Goal: Navigation & Orientation: Find specific page/section

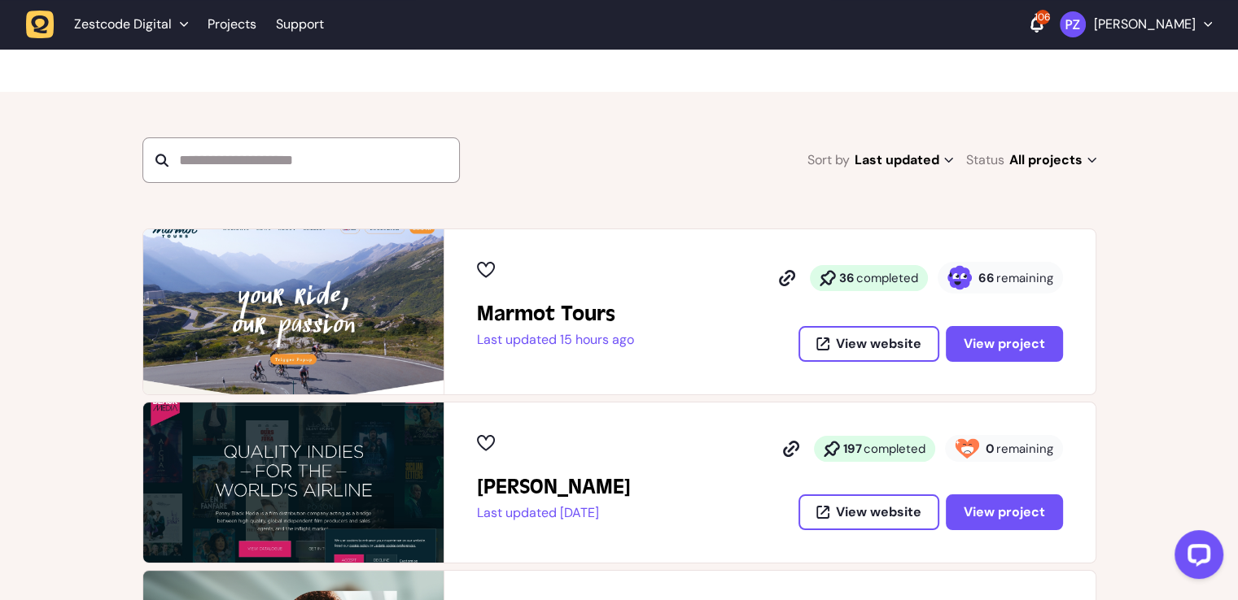
scroll to position [163, 0]
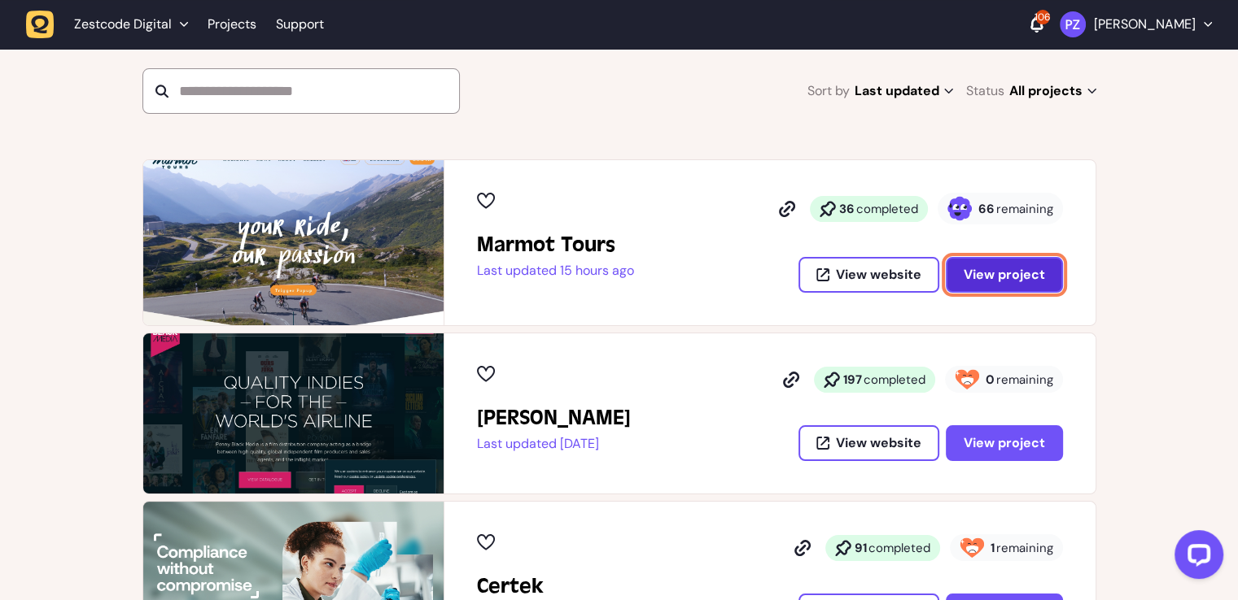
click at [993, 286] on button "View project" at bounding box center [1003, 275] width 117 height 36
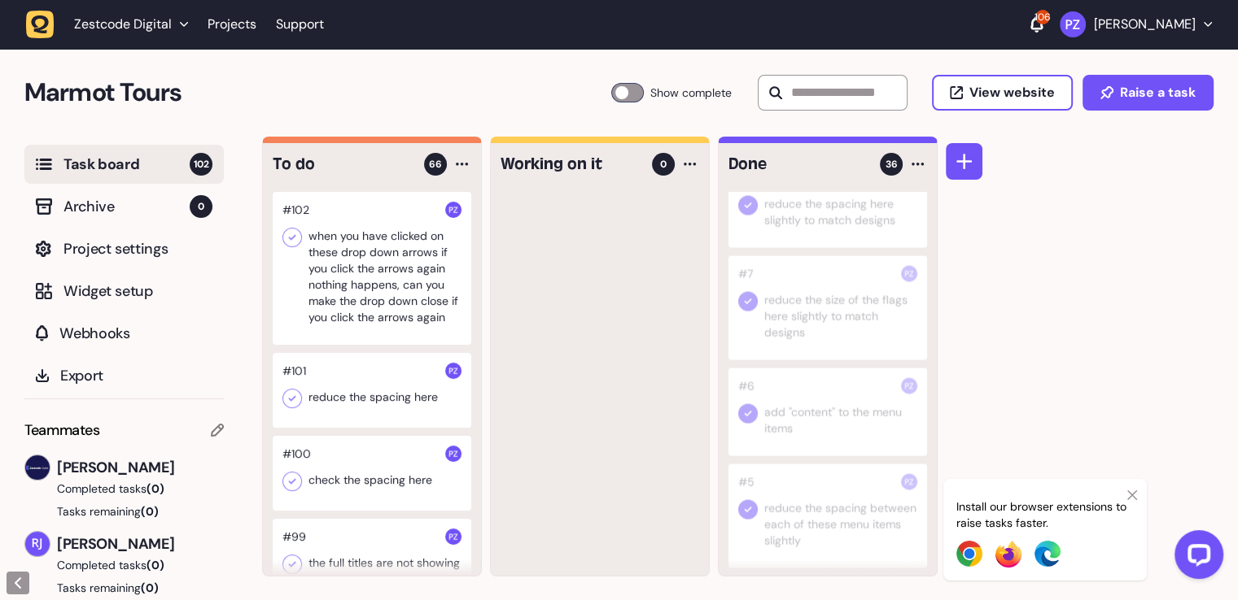
scroll to position [3481, 0]
click at [1133, 495] on div "Install our browser extensions to raise tasks faster." at bounding box center [1044, 530] width 203 height 102
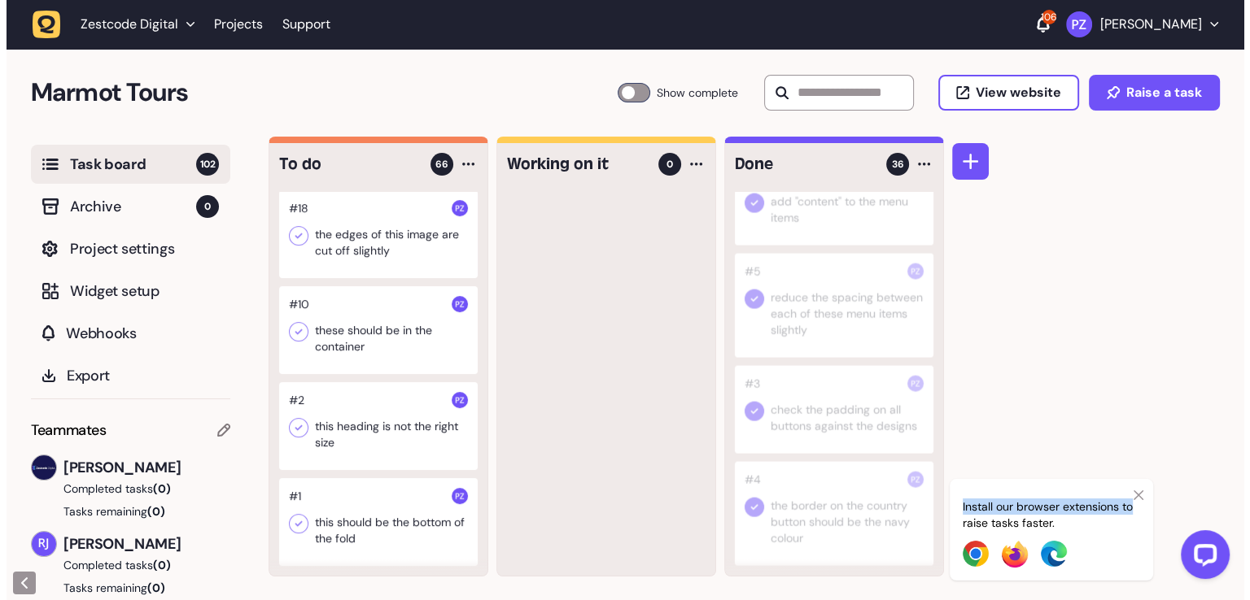
scroll to position [0, 0]
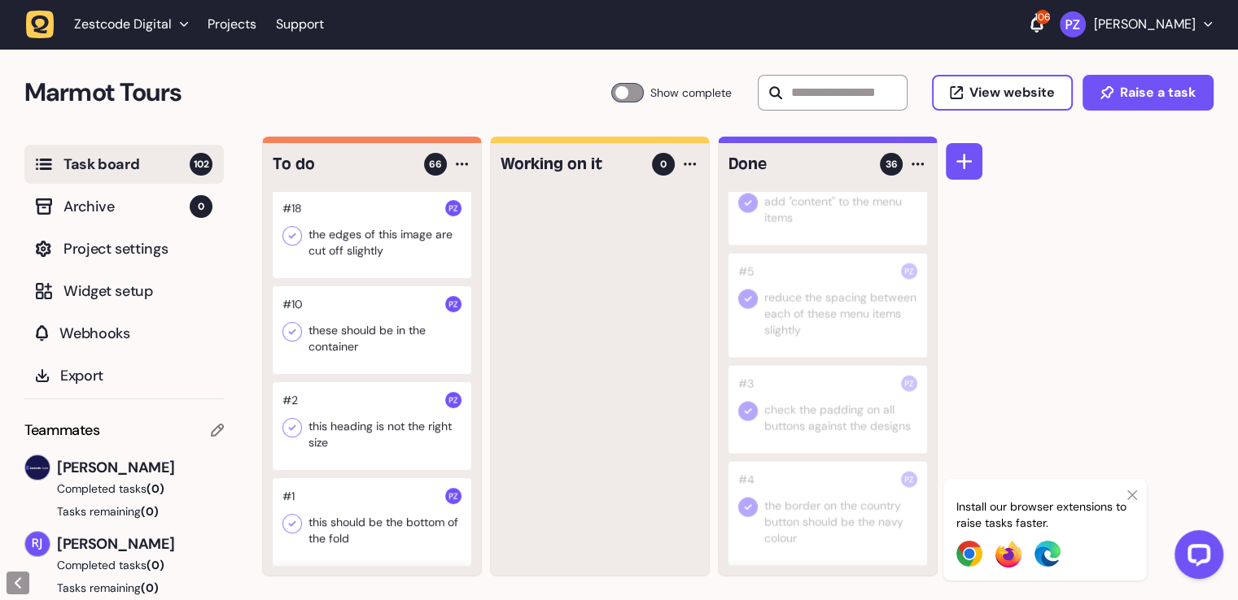
click at [403, 453] on div at bounding box center [372, 426] width 199 height 88
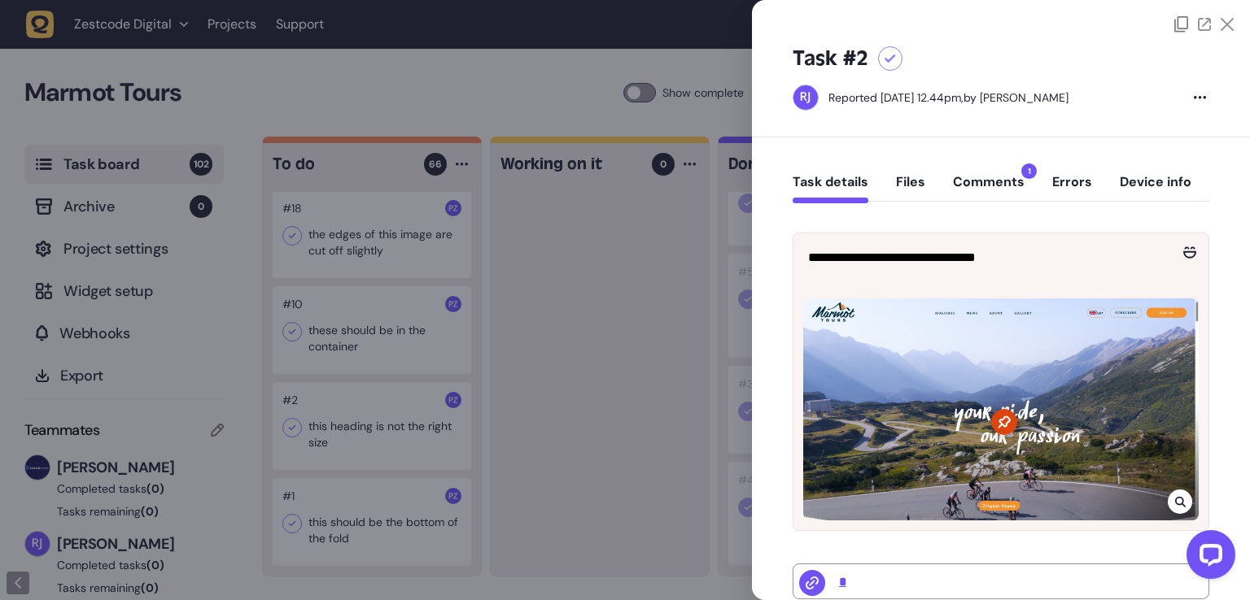
click at [999, 167] on div "Task details Files Comments 1 Errors Device info" at bounding box center [1001, 186] width 417 height 48
click at [1003, 175] on button "Comments 1" at bounding box center [989, 188] width 72 height 29
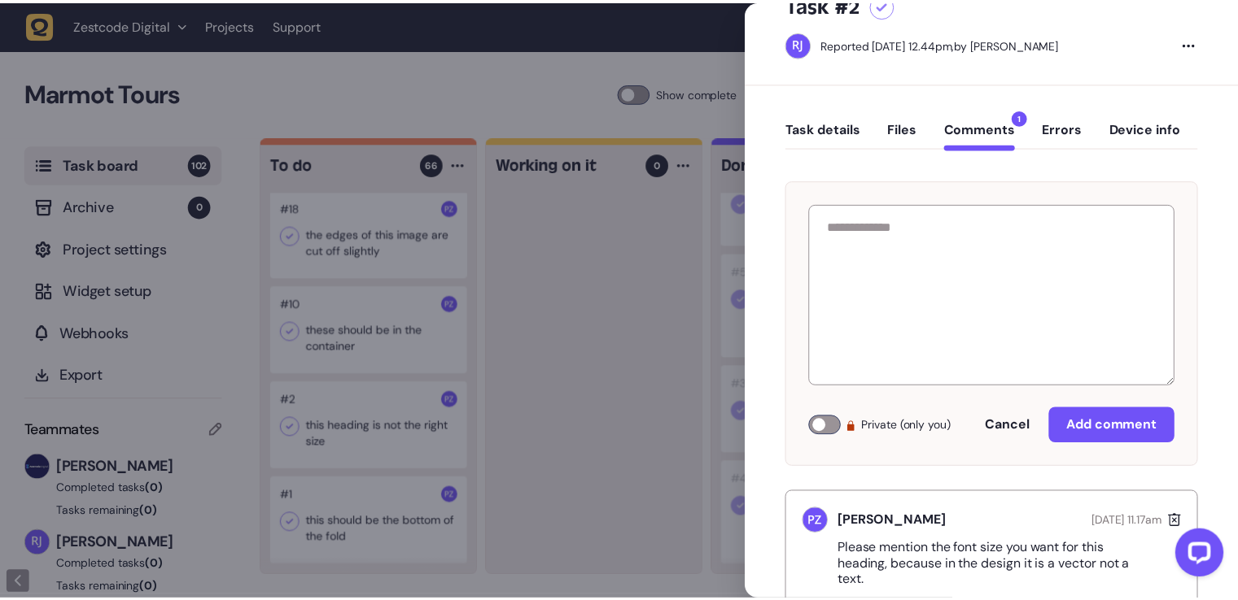
scroll to position [100, 0]
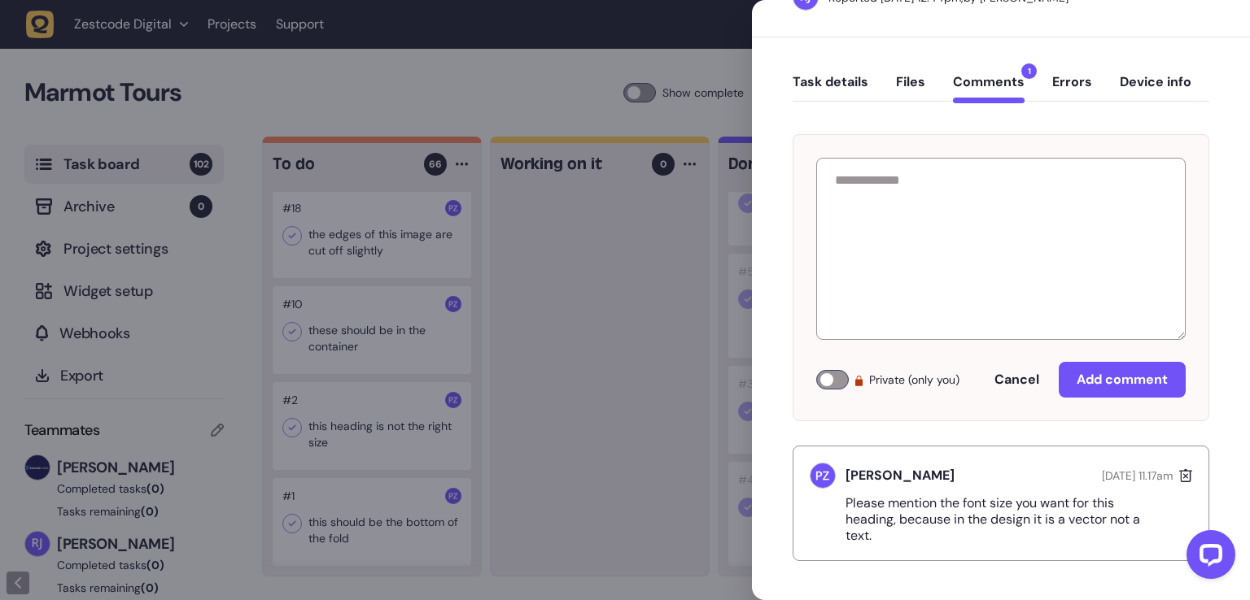
click at [338, 515] on div at bounding box center [625, 300] width 1250 height 600
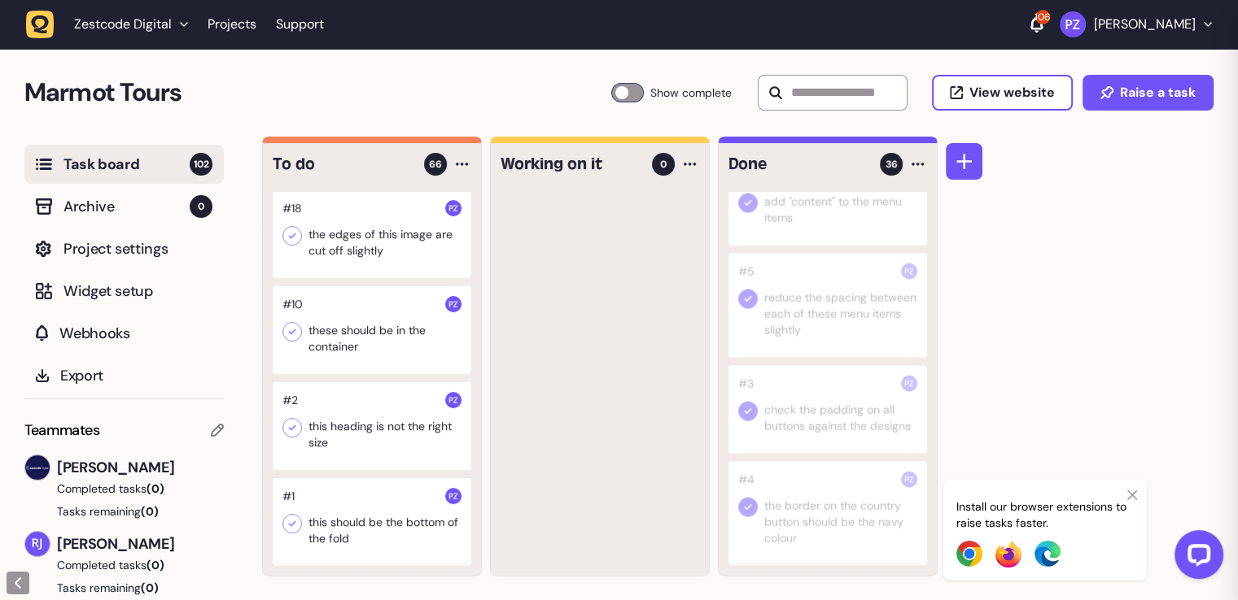
click at [373, 531] on div at bounding box center [372, 522] width 199 height 88
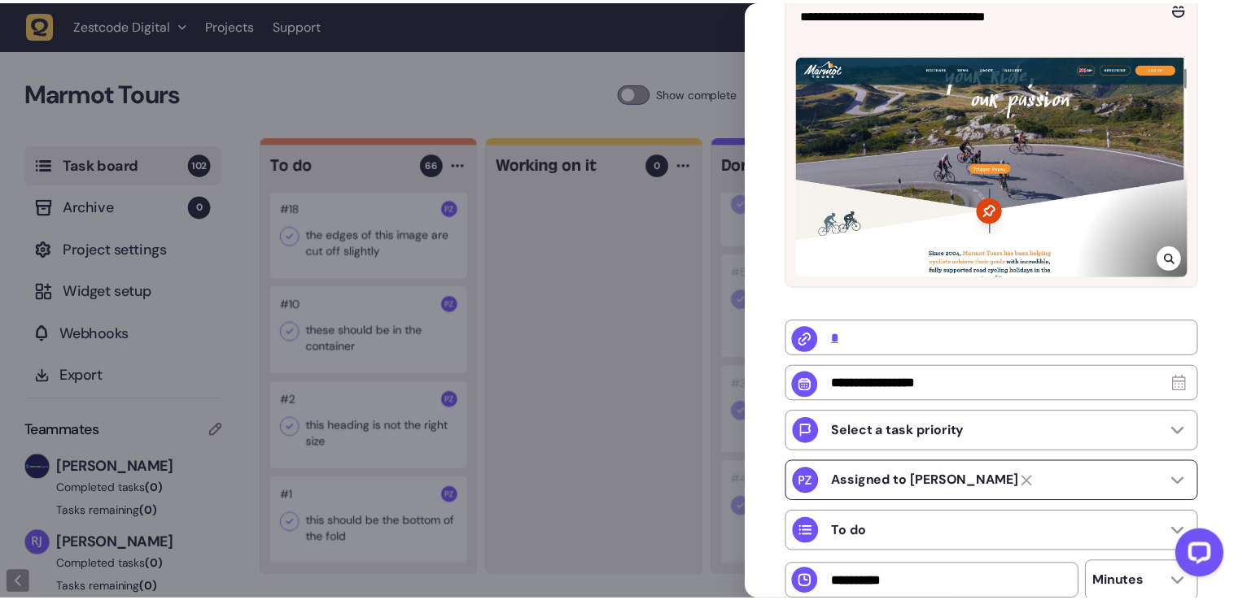
scroll to position [163, 0]
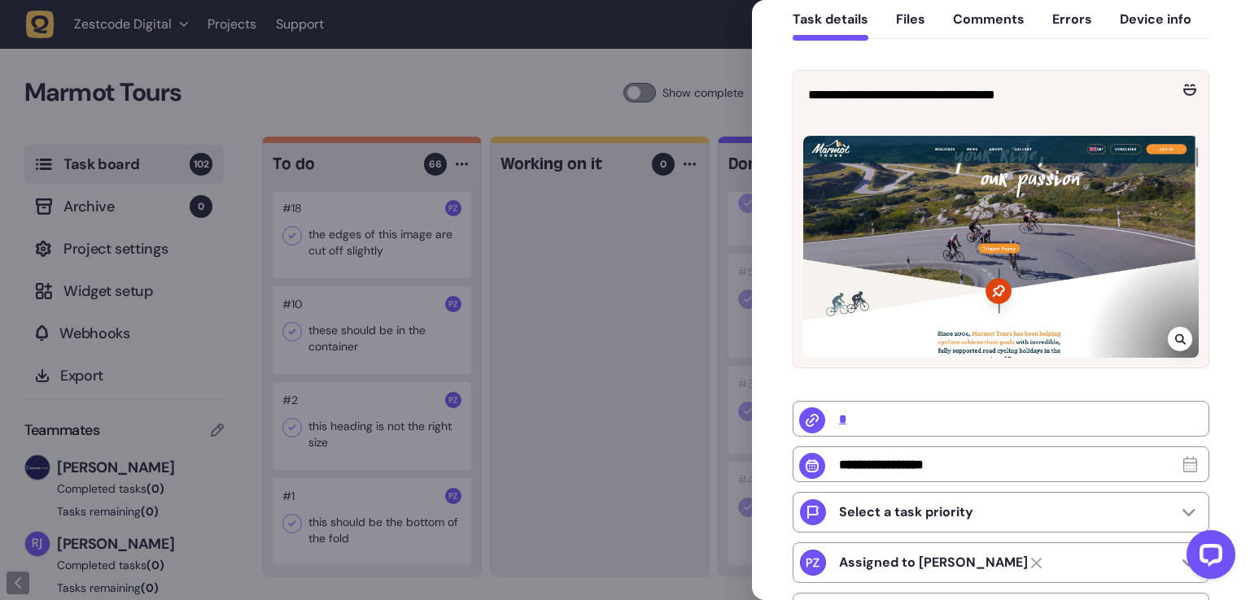
click at [653, 438] on div at bounding box center [625, 300] width 1250 height 600
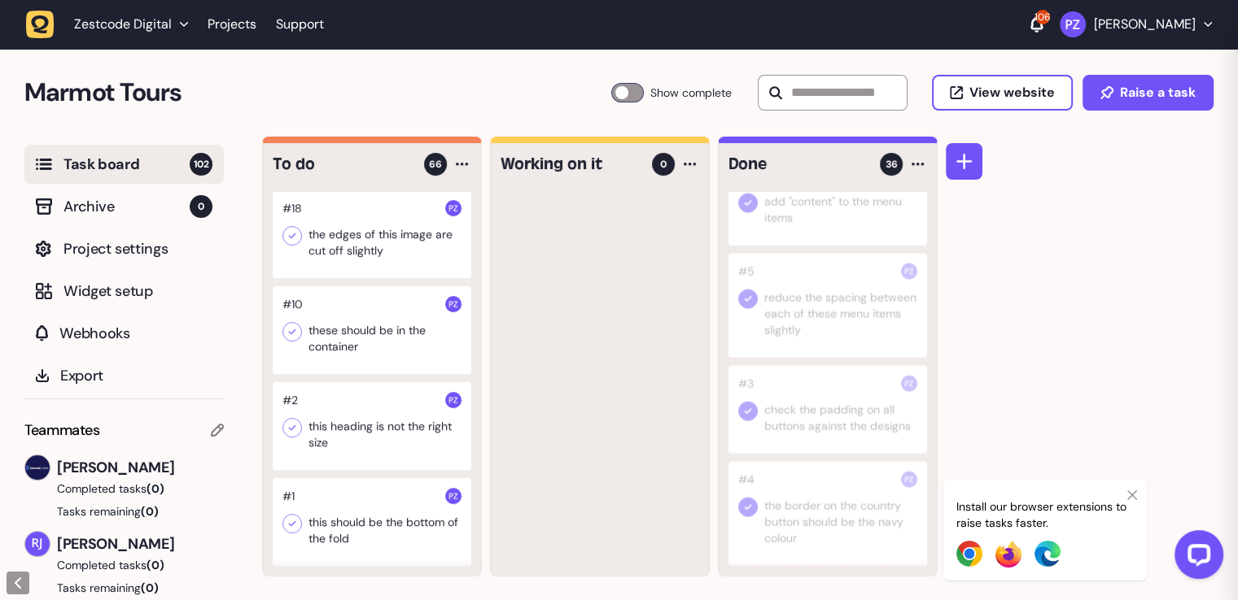
scroll to position [14, 0]
click at [428, 350] on div at bounding box center [372, 330] width 199 height 88
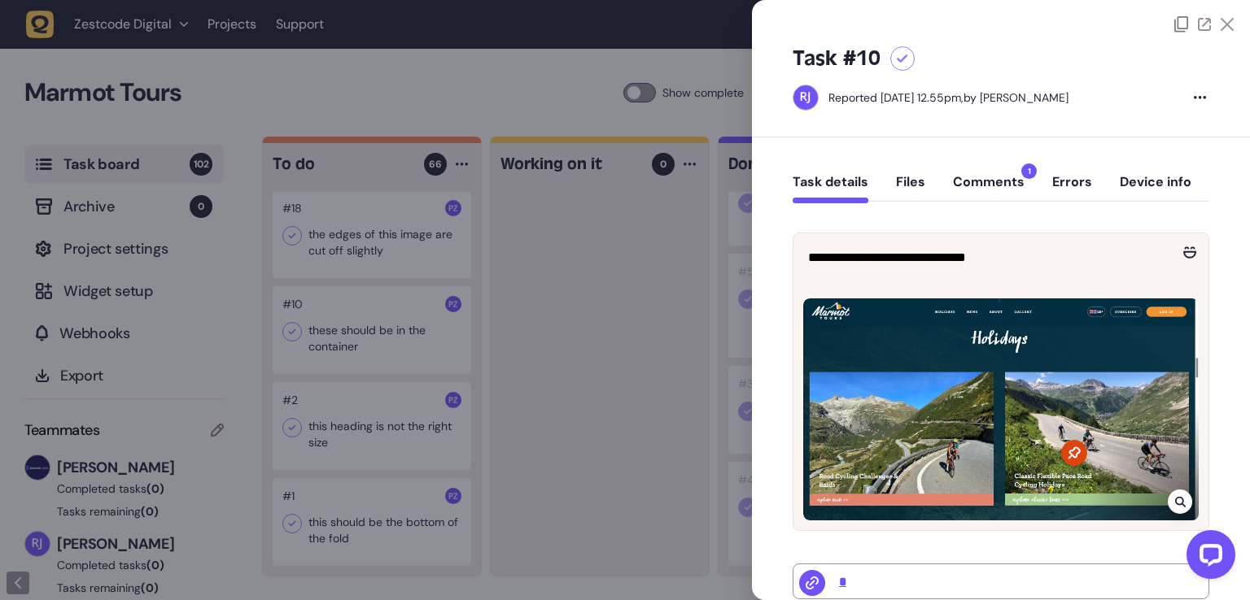
click at [587, 382] on div at bounding box center [625, 300] width 1250 height 600
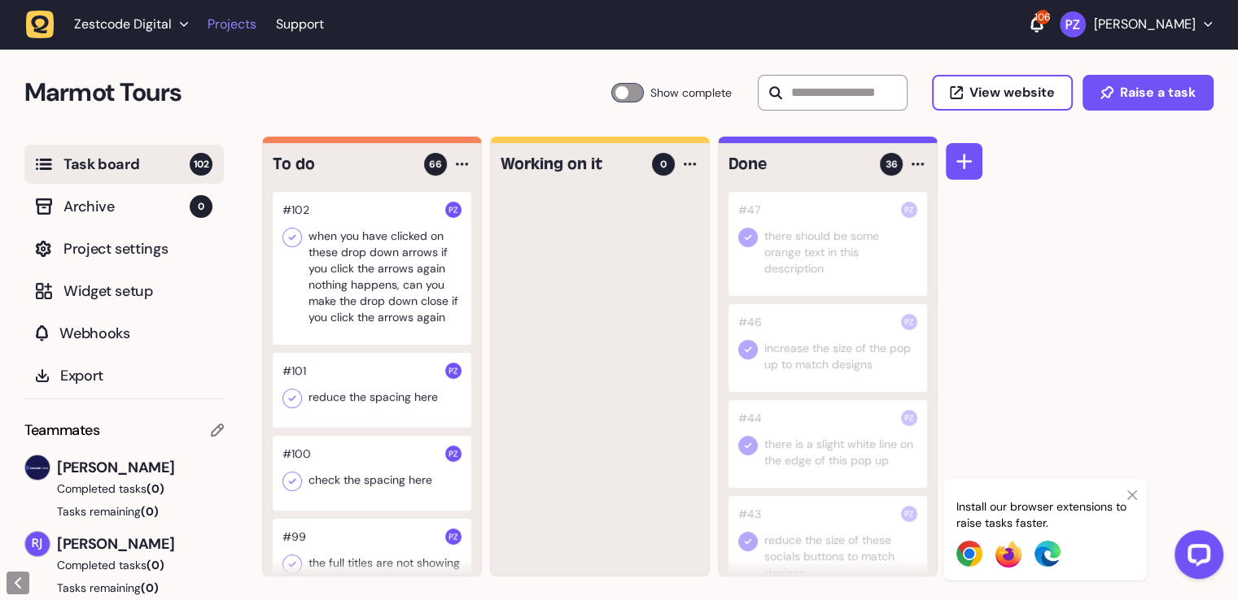
click at [227, 33] on link "Projects" at bounding box center [231, 24] width 49 height 29
